Goal: Information Seeking & Learning: Learn about a topic

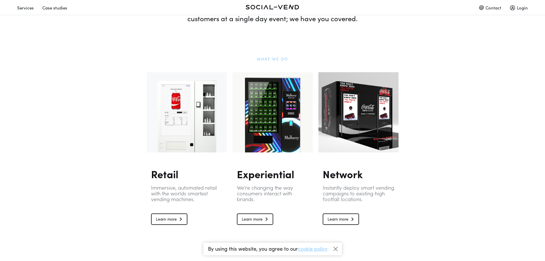
scroll to position [343, 0]
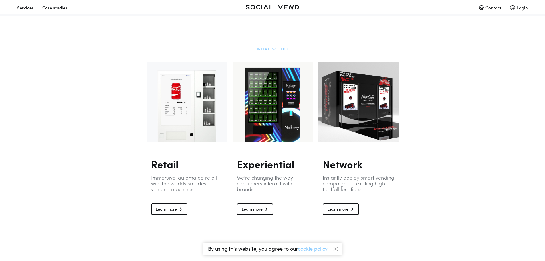
click at [257, 207] on link "Learn more" at bounding box center [255, 208] width 36 height 11
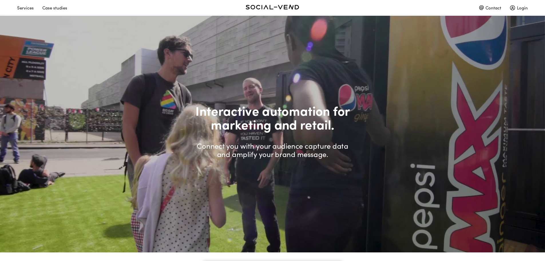
scroll to position [343, 0]
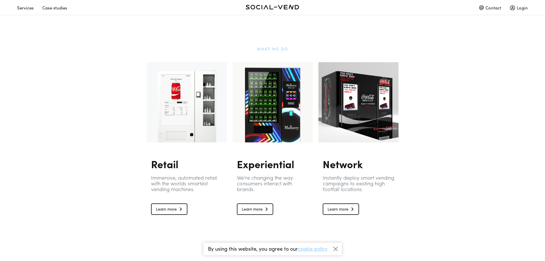
click at [173, 210] on link "Learn more" at bounding box center [169, 208] width 36 height 11
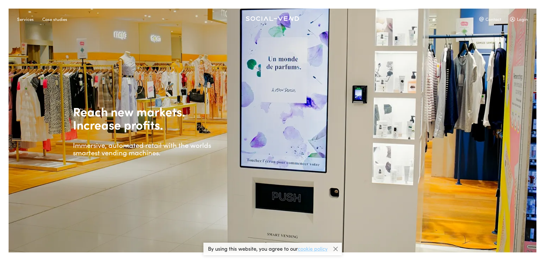
click at [58, 19] on div "Case studies" at bounding box center [54, 19] width 25 height 10
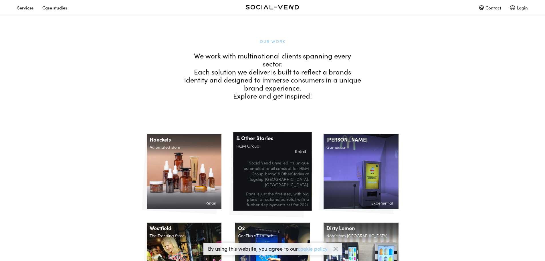
click at [287, 168] on p "Social Vend unveiled it's unique automated retail concept for H&M Group brand &…" at bounding box center [272, 173] width 72 height 27
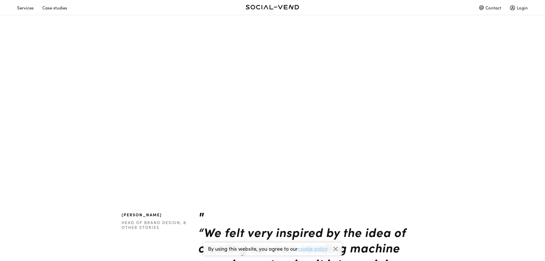
scroll to position [772, 0]
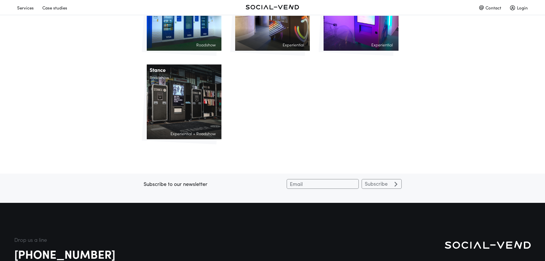
scroll to position [601, 0]
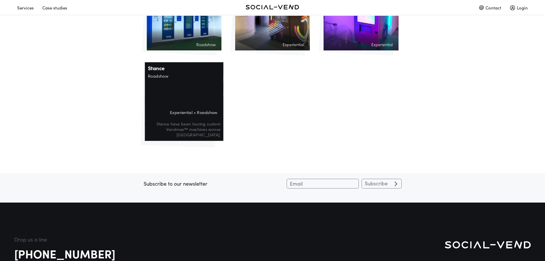
click at [170, 100] on div "Stance Roadshow Experiential + Roadshow Stance have been touring custom Vendmax…" at bounding box center [184, 101] width 78 height 78
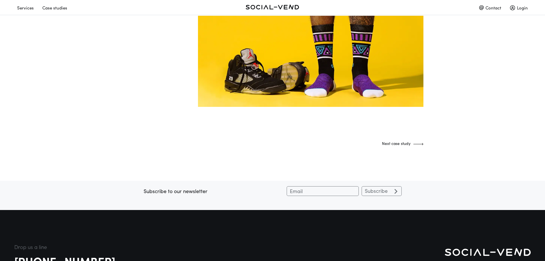
scroll to position [1344, 0]
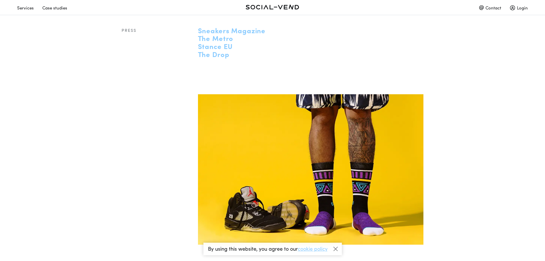
click at [60, 8] on div "Case studies" at bounding box center [54, 8] width 25 height 10
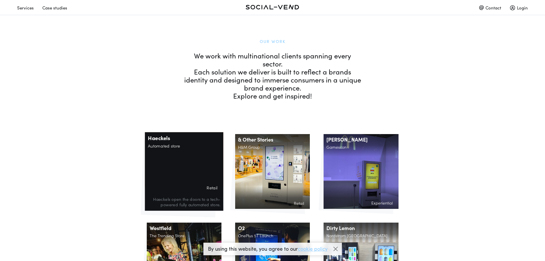
click at [195, 147] on div "Haeckels Automated store Retail Haeckels open the doors to a tech-powered fully…" at bounding box center [184, 171] width 78 height 78
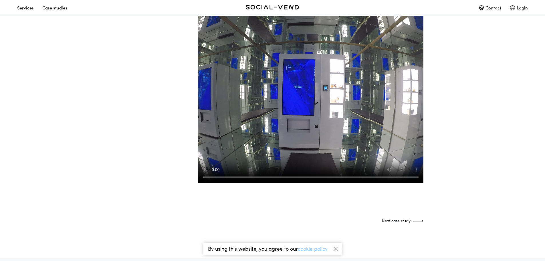
scroll to position [629, 0]
